Goal: Task Accomplishment & Management: Use online tool/utility

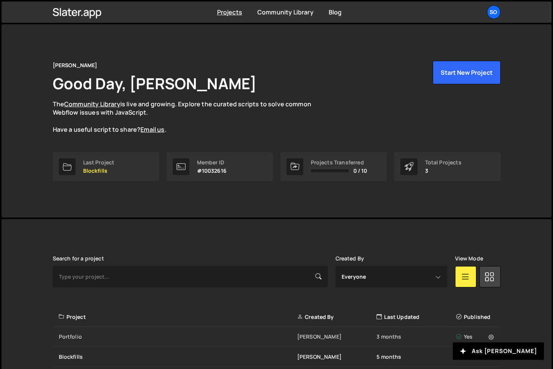
click at [183, 336] on div "Portfolio" at bounding box center [178, 337] width 238 height 8
click at [105, 315] on div "Project" at bounding box center [178, 317] width 238 height 8
click at [65, 315] on div "Project" at bounding box center [178, 317] width 238 height 8
click at [199, 334] on div "Portfolio" at bounding box center [178, 337] width 238 height 8
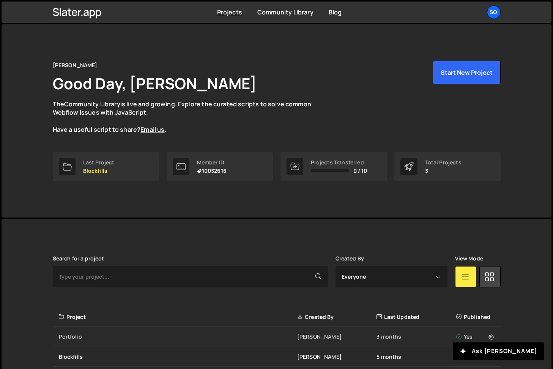
click at [199, 334] on div "Portfolio" at bounding box center [178, 337] width 238 height 8
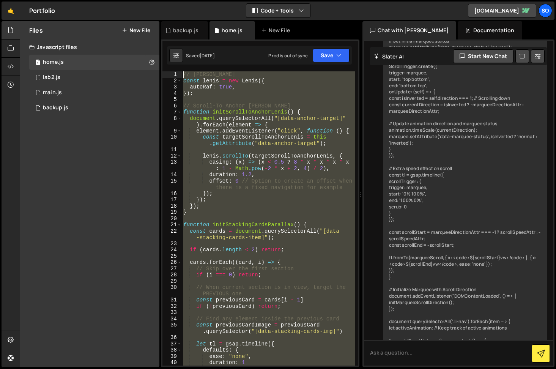
drag, startPoint x: 205, startPoint y: 264, endPoint x: 159, endPoint y: -2, distance: 270.4
click at [159, 0] on html "Projects Community Library Blog so Projects Your Teams Invite team member Accou…" at bounding box center [278, 184] width 556 height 369
click at [336, 83] on button "Debug" at bounding box center [334, 79] width 33 height 11
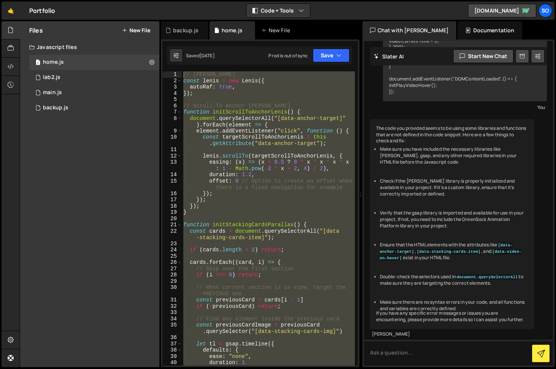
scroll to position [29909, 0]
drag, startPoint x: 510, startPoint y: 271, endPoint x: 374, endPoint y: 265, distance: 136.0
click at [374, 265] on div "The code you provided seems to be using some libraries and functions that are n…" at bounding box center [452, 224] width 164 height 210
click at [387, 299] on li "Make sure there are no syntax errors in your code, and all functions and variab…" at bounding box center [454, 305] width 148 height 13
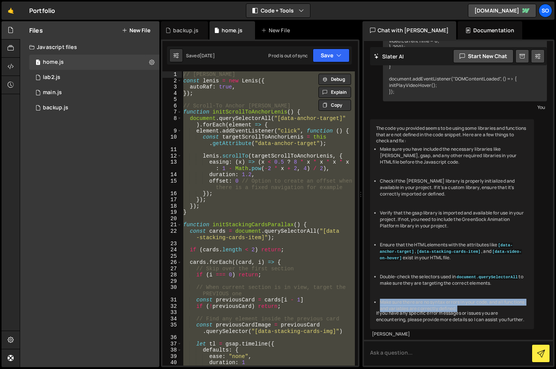
click at [387, 299] on li "Make sure there are no syntax errors in your code, and all functions and variab…" at bounding box center [454, 305] width 148 height 13
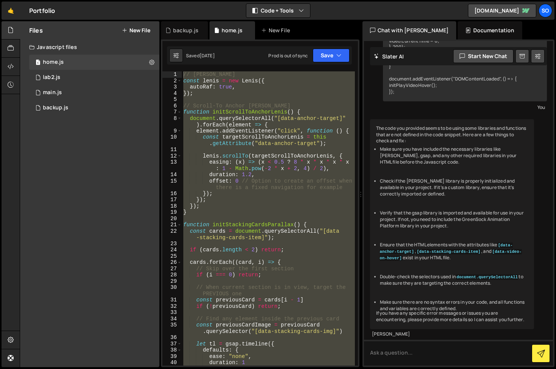
click at [189, 229] on div "// Lenis const lenis = new Lenis ({ autoRaf : true , }) ; // Scroll-To Anchor L…" at bounding box center [268, 218] width 173 height 294
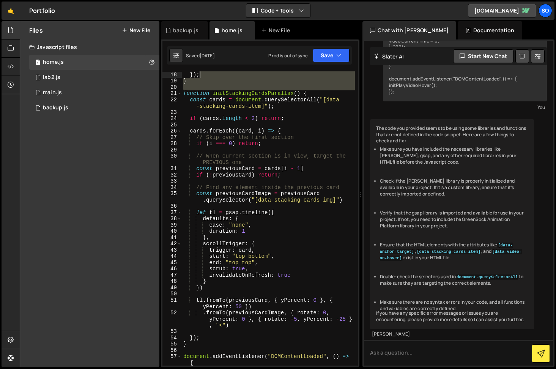
scroll to position [131, 0]
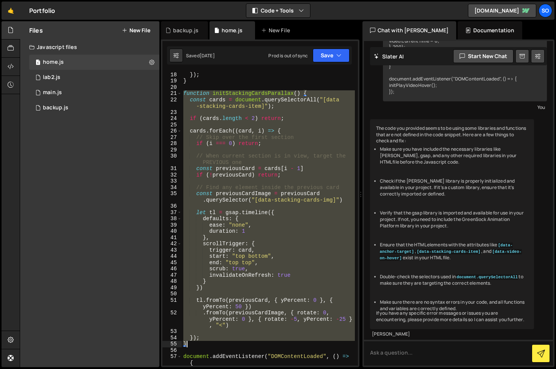
drag, startPoint x: 184, startPoint y: 222, endPoint x: 230, endPoint y: 344, distance: 130.8
click at [230, 344] on div "}) ; } function initStackingCardsParallax ( ) { const cards = document . queryS…" at bounding box center [268, 224] width 173 height 307
type textarea "}); }"
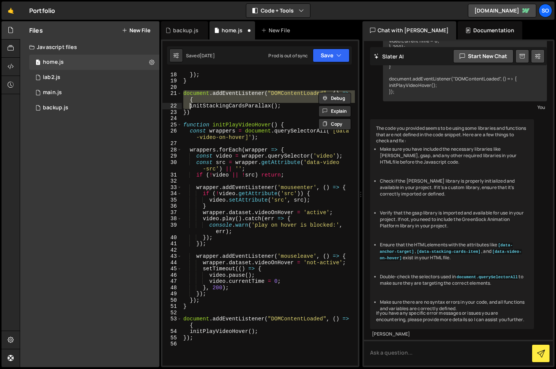
type textarea "initStackingCardsParallax(); })"
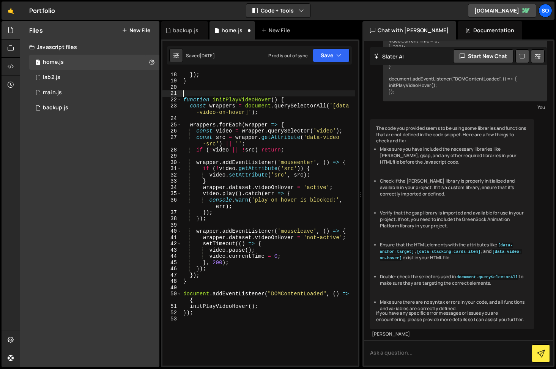
type textarea "function initPlayVideoHover() {"
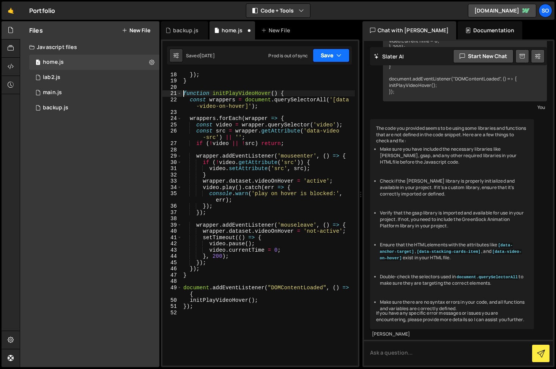
click at [334, 55] on button "Save" at bounding box center [331, 56] width 37 height 14
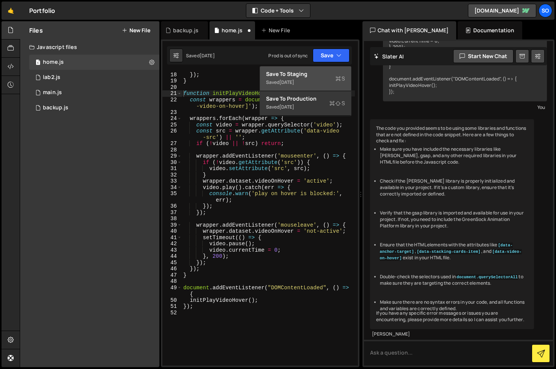
click at [310, 74] on div "Save to Staging S" at bounding box center [305, 74] width 79 height 8
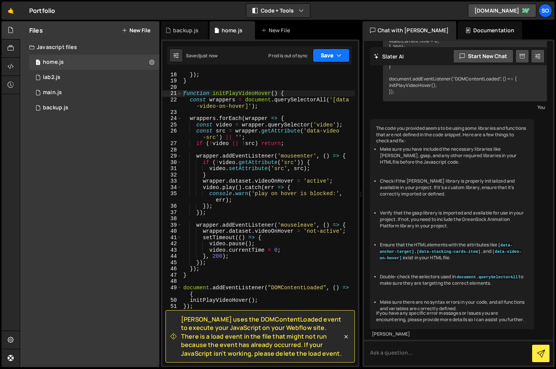
click at [336, 57] on icon "button" at bounding box center [338, 56] width 5 height 8
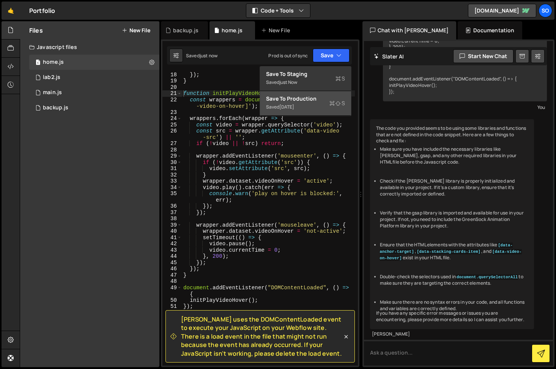
click at [316, 104] on div "Saved 1 week ago" at bounding box center [305, 106] width 79 height 9
